Goal: Browse casually

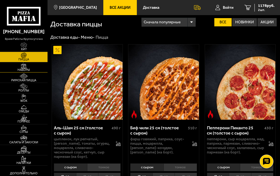
click at [32, 67] on link "Наборы" at bounding box center [24, 67] width 48 height 10
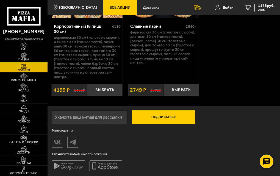
scroll to position [1567, 0]
click at [60, 145] on img at bounding box center [57, 143] width 10 height 10
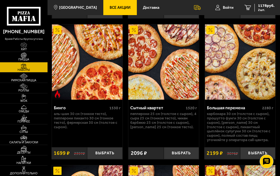
scroll to position [1044, 0]
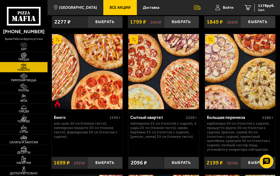
click at [33, 60] on span "Пицца" at bounding box center [24, 59] width 48 height 3
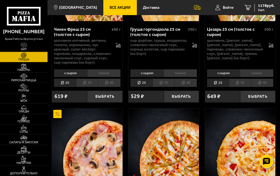
scroll to position [440, 0]
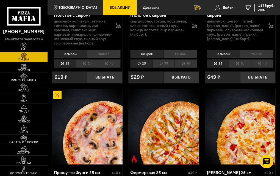
click at [37, 150] on link "Десерты" at bounding box center [24, 150] width 48 height 10
